Goal: Task Accomplishment & Management: Use online tool/utility

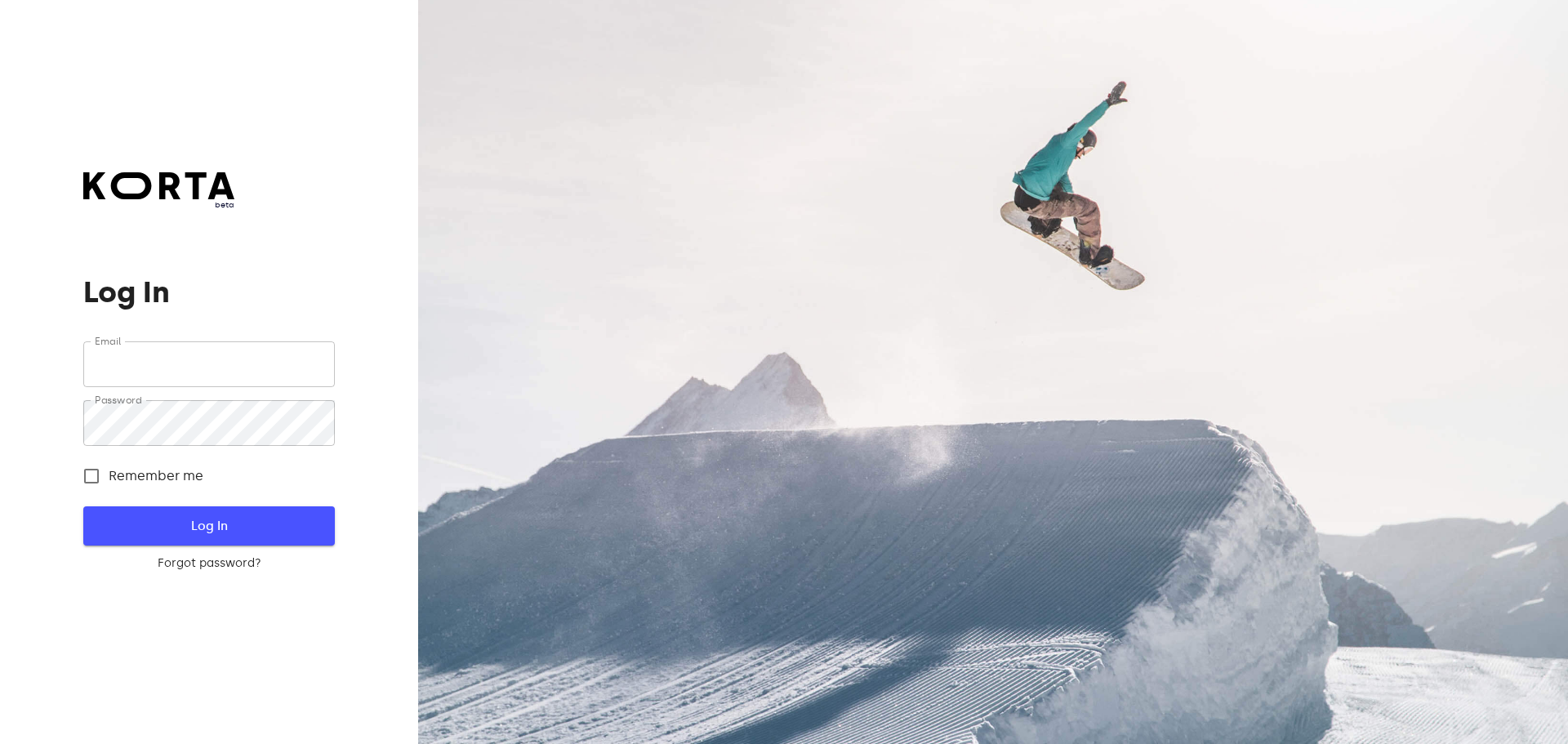
type input "[EMAIL_ADDRESS][DOMAIN_NAME]"
click at [270, 528] on span "Log In" at bounding box center [209, 526] width 199 height 22
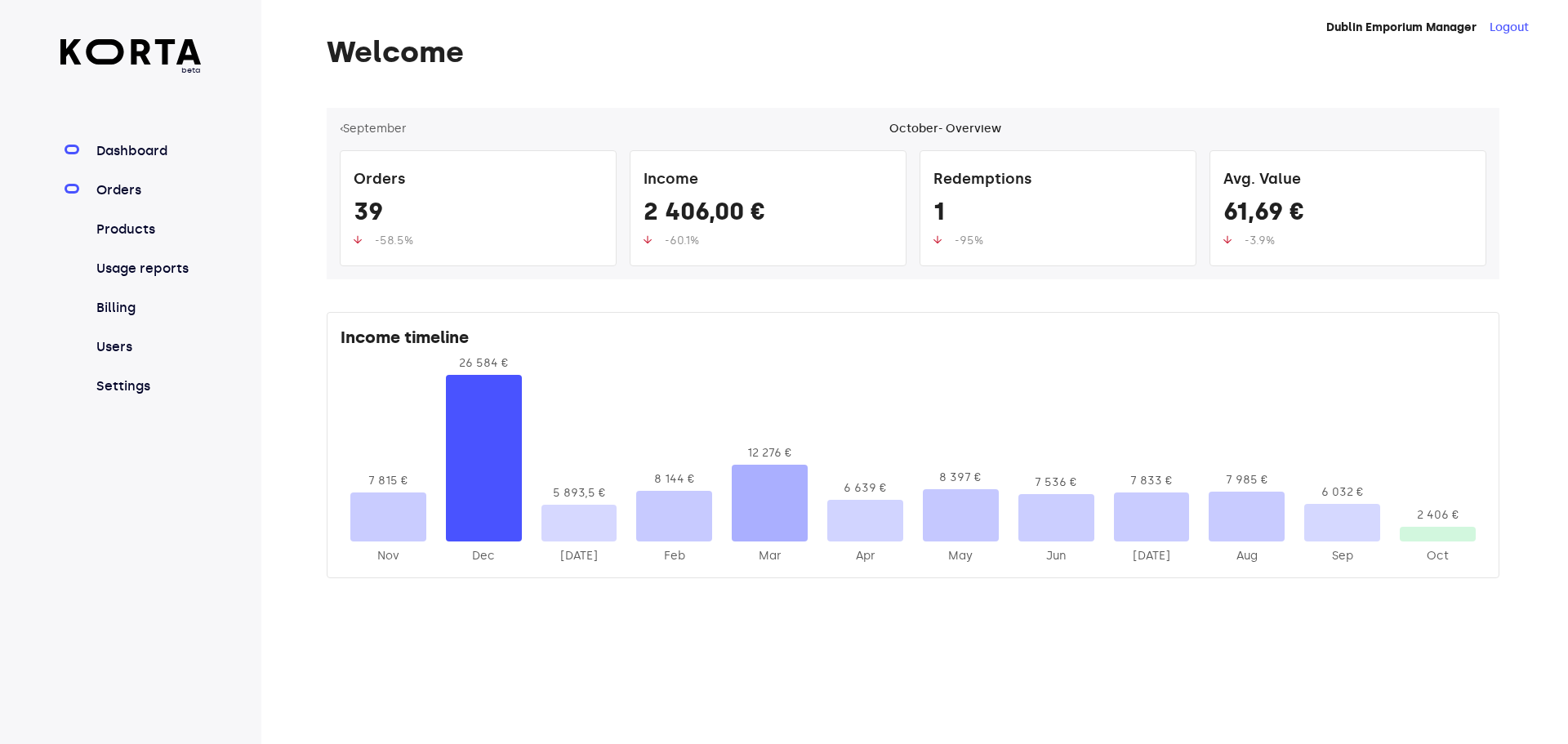
click at [124, 190] on link "Orders" at bounding box center [147, 191] width 108 height 20
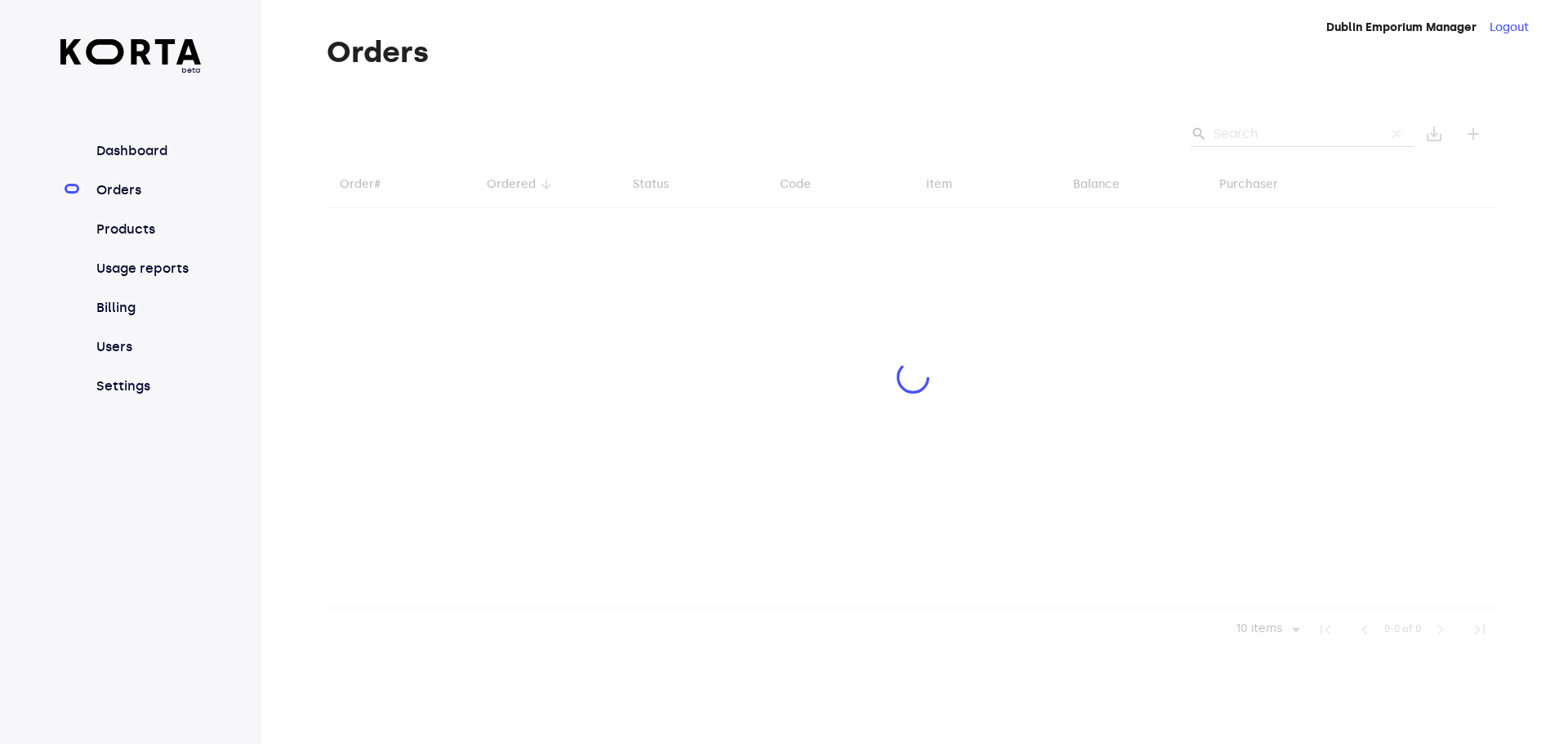
click at [1285, 137] on div at bounding box center [913, 378] width 1173 height 543
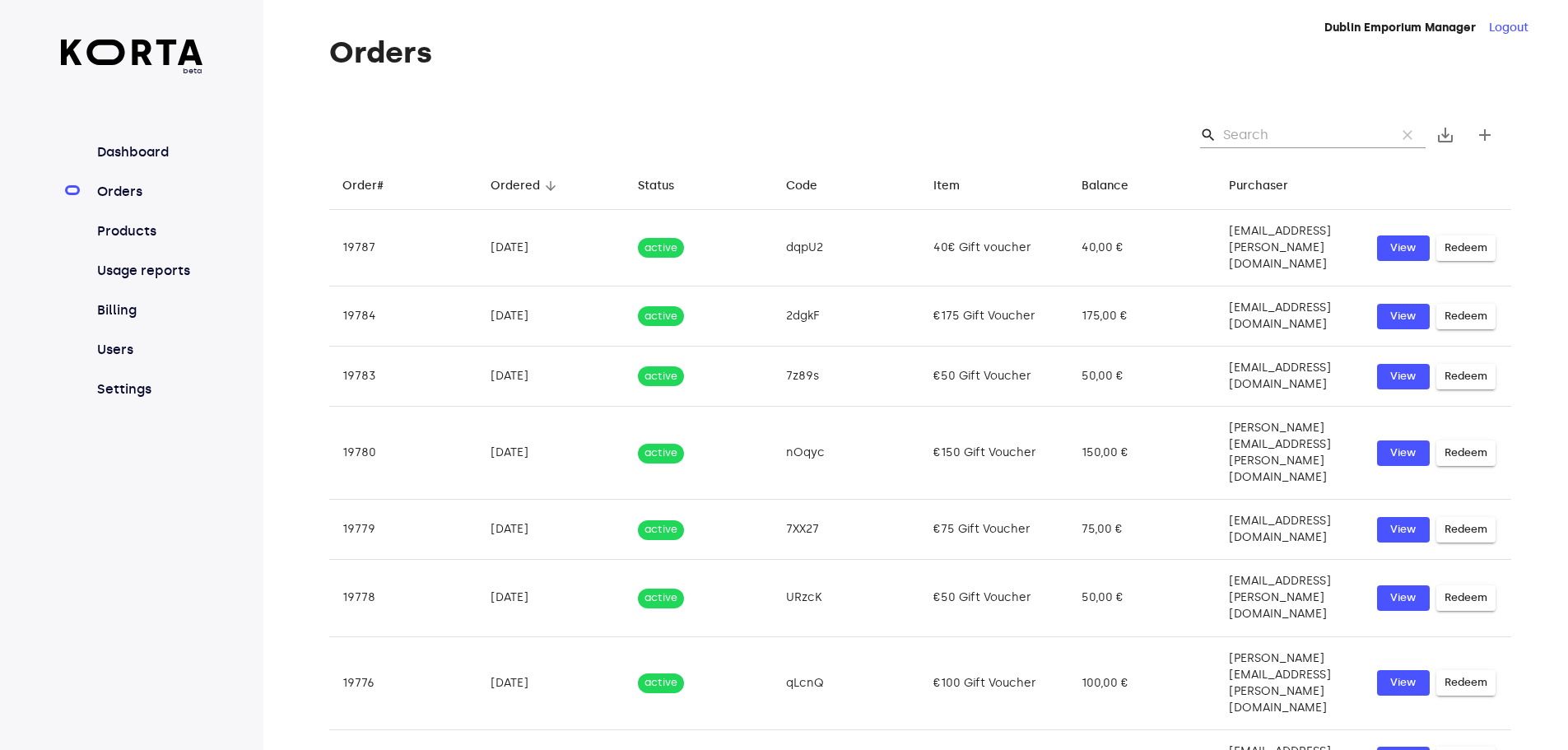
click at [1251, 133] on input "Search" at bounding box center [1302, 135] width 159 height 26
type input "q"
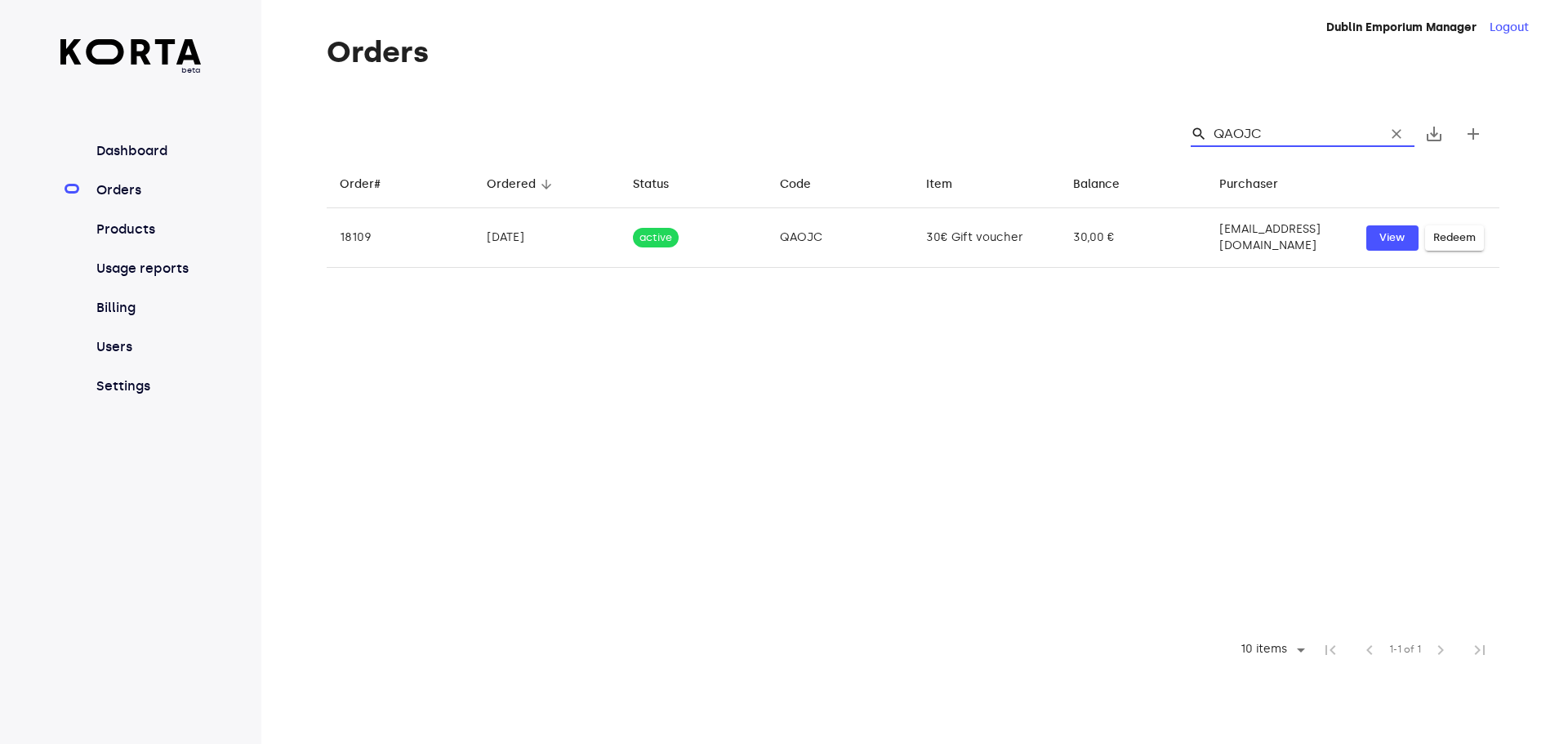
drag, startPoint x: 1269, startPoint y: 137, endPoint x: 1219, endPoint y: 133, distance: 50.2
click at [1218, 133] on input "QAOJC" at bounding box center [1293, 134] width 158 height 26
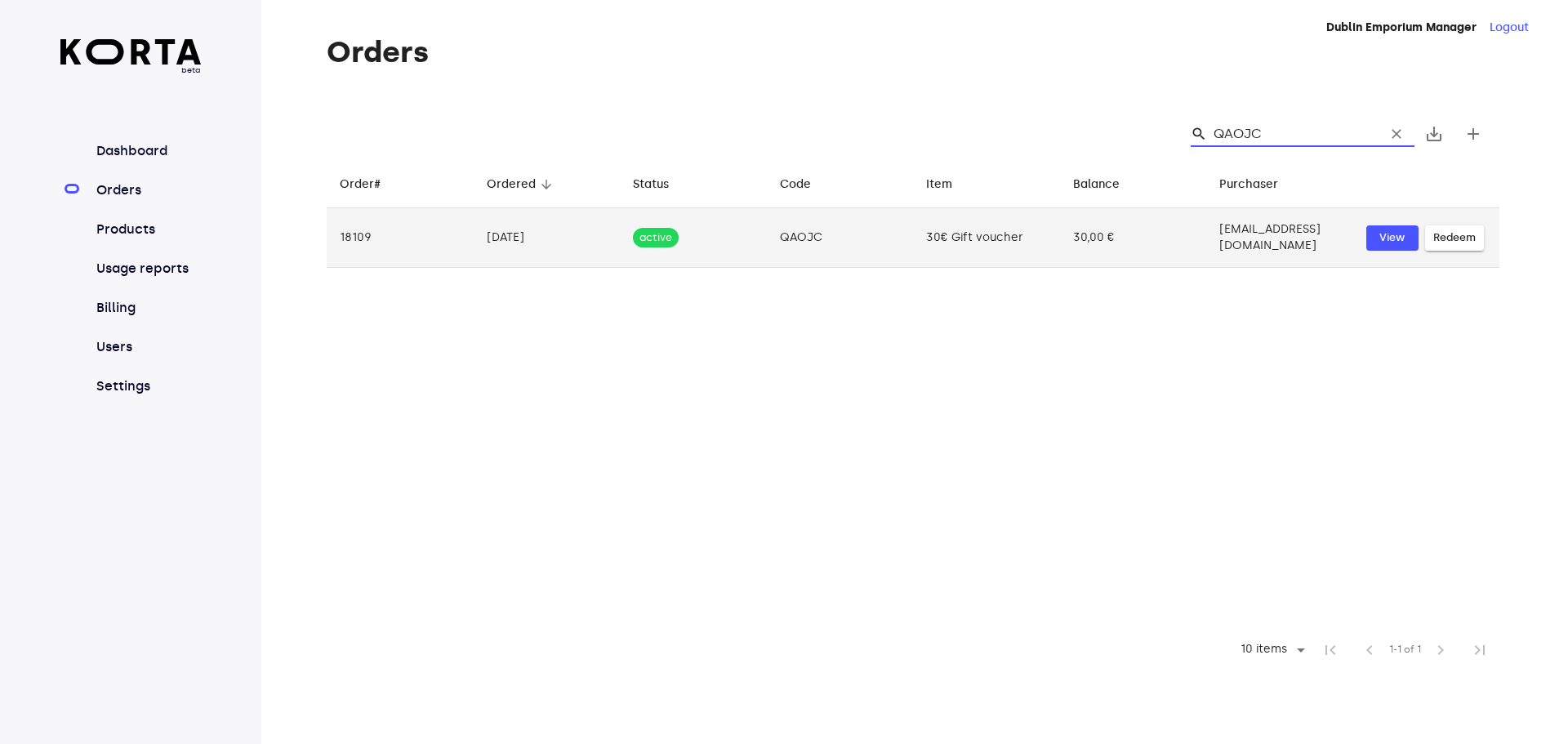
type input "QAOJC"
click at [1465, 237] on span "Redeem" at bounding box center [1454, 237] width 42 height 19
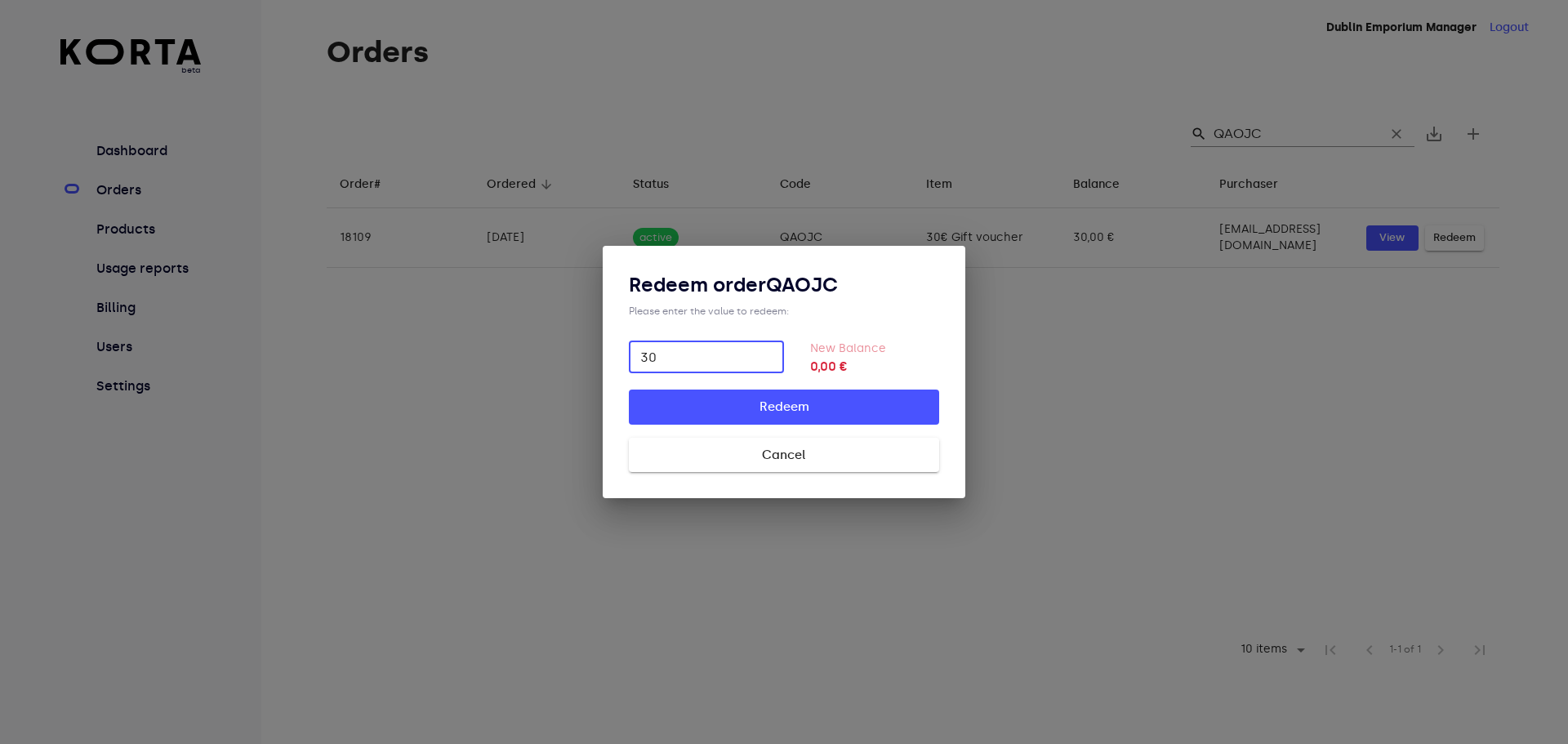
type input "30"
click at [871, 405] on span "Redeem" at bounding box center [784, 407] width 258 height 22
